Goal: Task Accomplishment & Management: Use online tool/utility

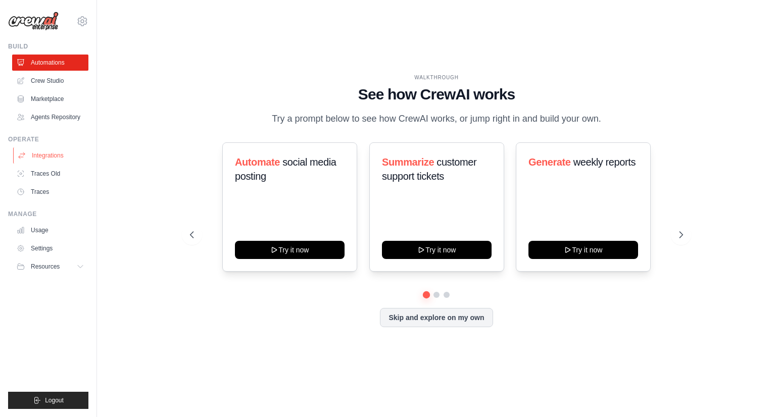
click at [54, 152] on link "Integrations" at bounding box center [51, 156] width 76 height 16
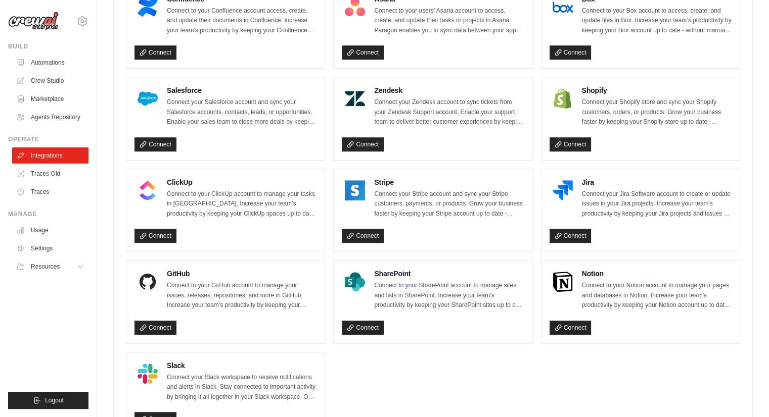
scroll to position [651, 0]
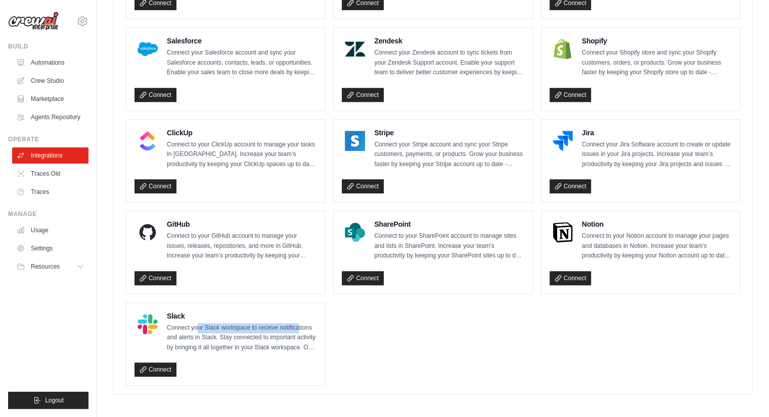
drag, startPoint x: 198, startPoint y: 323, endPoint x: 297, endPoint y: 324, distance: 99.1
click at [297, 324] on p "Connect your Slack workspace to receive notifications and alerts in Slack. Stay…" at bounding box center [242, 338] width 150 height 30
drag, startPoint x: 223, startPoint y: 337, endPoint x: 270, endPoint y: 337, distance: 47.5
click at [270, 337] on p "Connect your Slack workspace to receive notifications and alerts in Slack. Stay…" at bounding box center [242, 338] width 150 height 30
click at [215, 328] on p "Connect your Slack workspace to receive notifications and alerts in Slack. Stay…" at bounding box center [242, 338] width 150 height 30
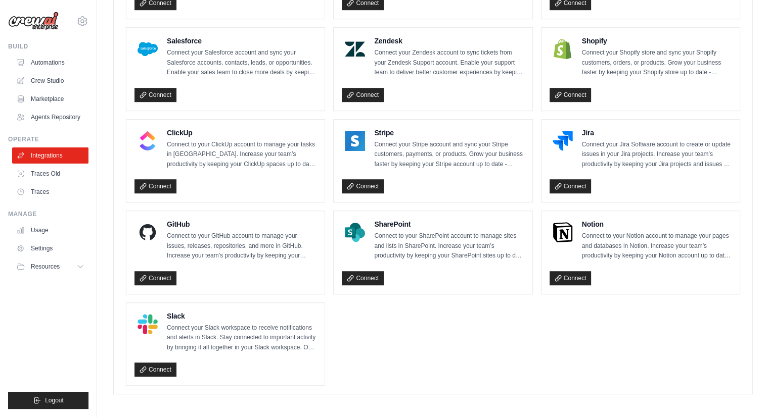
click at [163, 311] on div "Slack Connect your Slack workspace to receive notifications and alerts in Slack…" at bounding box center [225, 332] width 182 height 42
click at [49, 265] on span "Resources" at bounding box center [46, 267] width 29 height 8
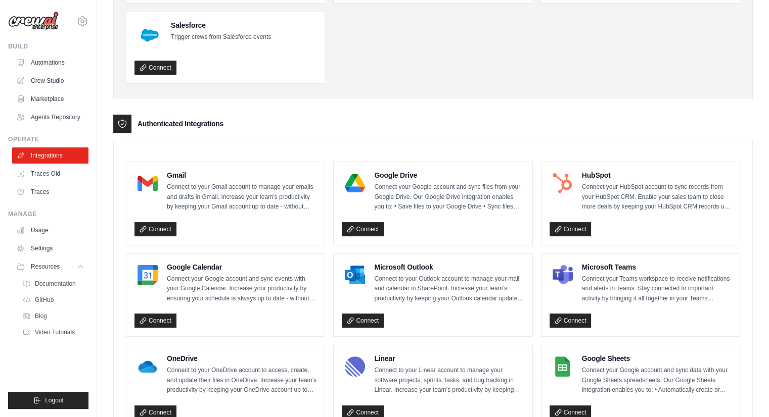
scroll to position [146, 0]
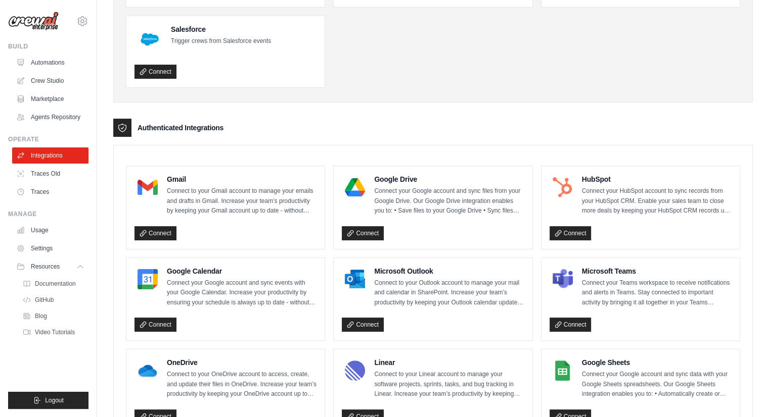
drag, startPoint x: 145, startPoint y: 129, endPoint x: 214, endPoint y: 128, distance: 69.7
click at [214, 128] on h3 "Authenticated Integrations" at bounding box center [180, 128] width 86 height 10
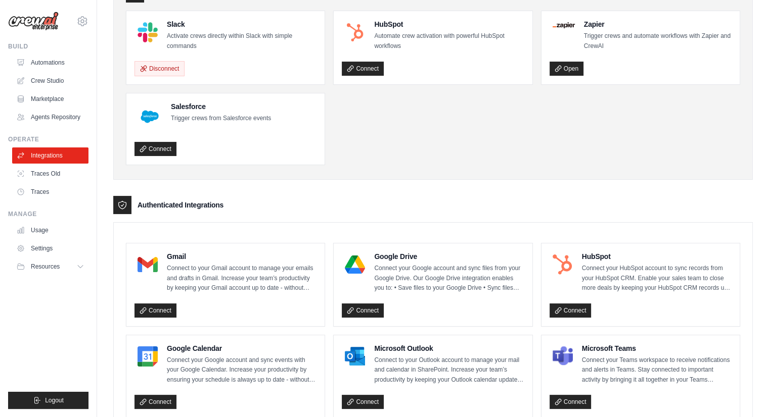
scroll to position [0, 0]
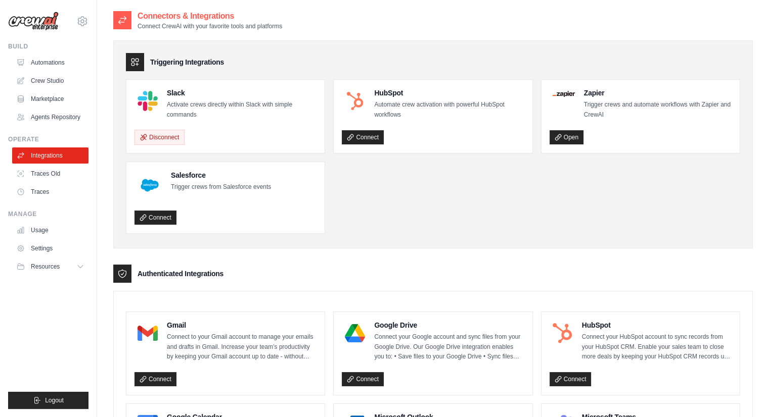
click at [227, 85] on div "Slack Activate crews directly within Slack with simple commands Disconnect" at bounding box center [225, 116] width 198 height 73
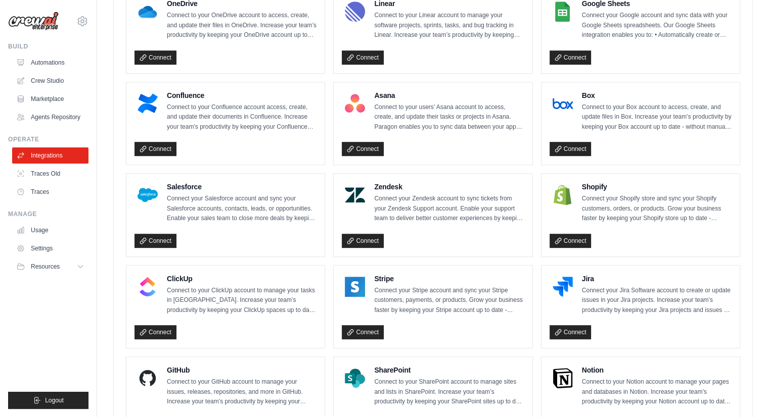
scroll to position [651, 0]
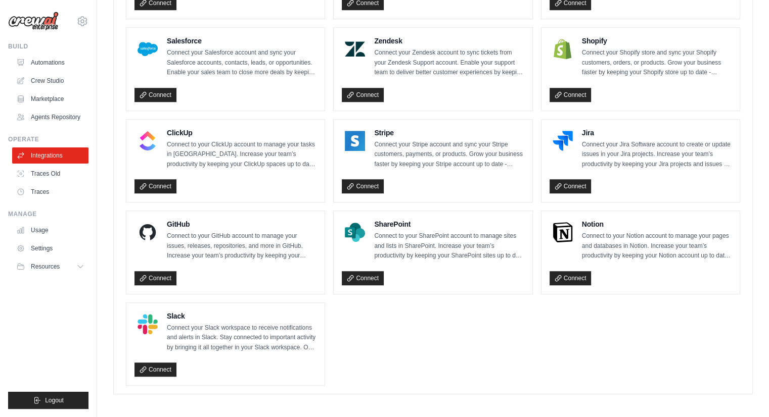
click at [176, 311] on h4 "Slack" at bounding box center [242, 316] width 150 height 10
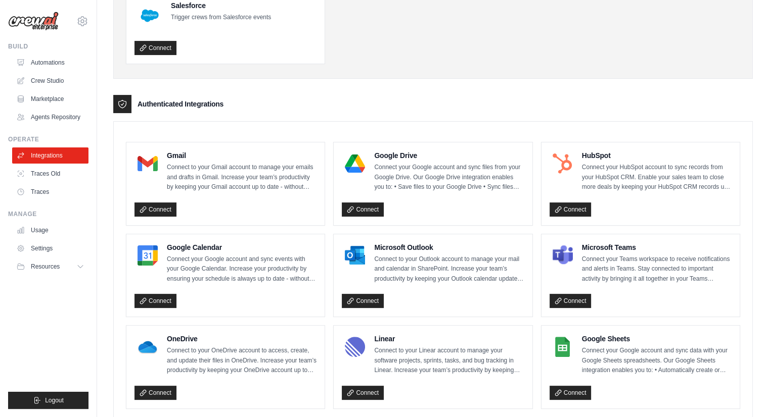
scroll to position [45, 0]
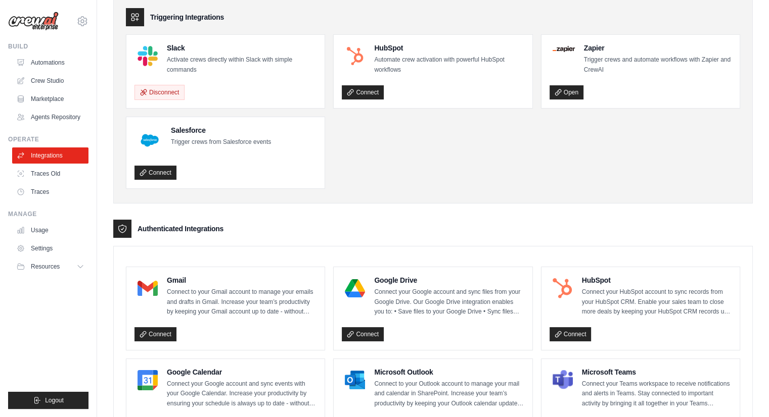
drag, startPoint x: 223, startPoint y: 227, endPoint x: 130, endPoint y: 227, distance: 93.5
click at [130, 227] on div "Authenticated Integrations" at bounding box center [432, 229] width 639 height 18
copy h3 "Authenticated Integrations"
